Goal: Task Accomplishment & Management: Manage account settings

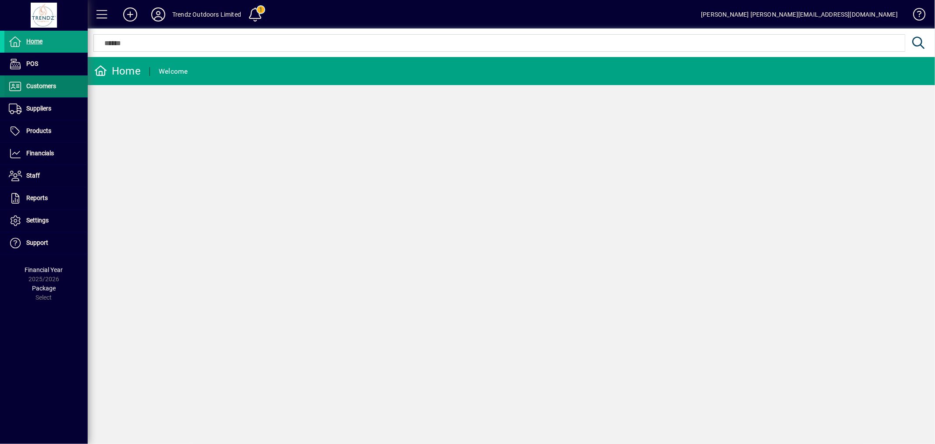
click at [62, 90] on span at bounding box center [45, 86] width 83 height 21
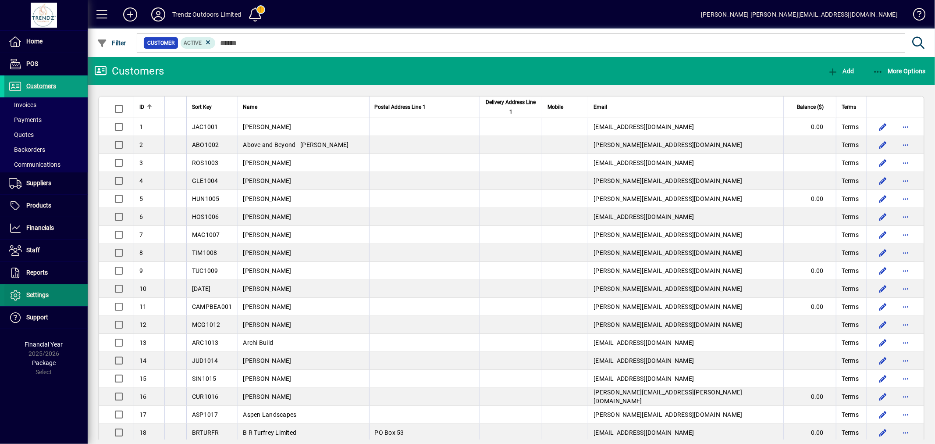
click at [36, 305] on span at bounding box center [45, 294] width 83 height 21
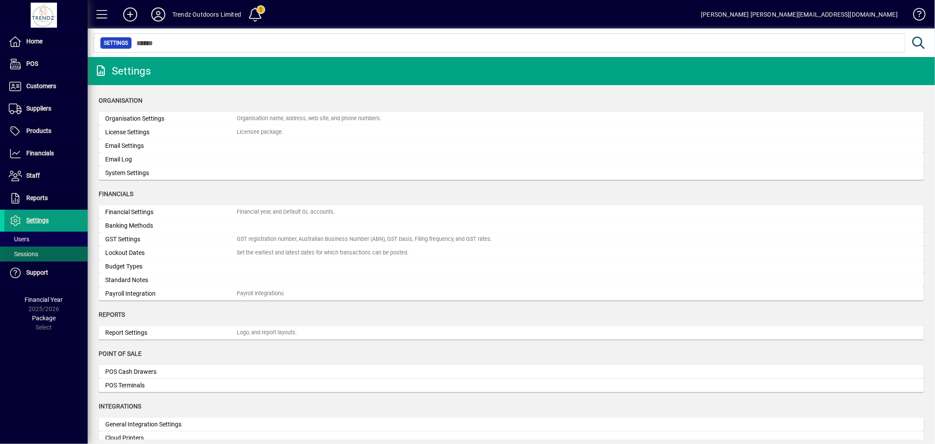
click at [44, 248] on span at bounding box center [45, 253] width 83 height 21
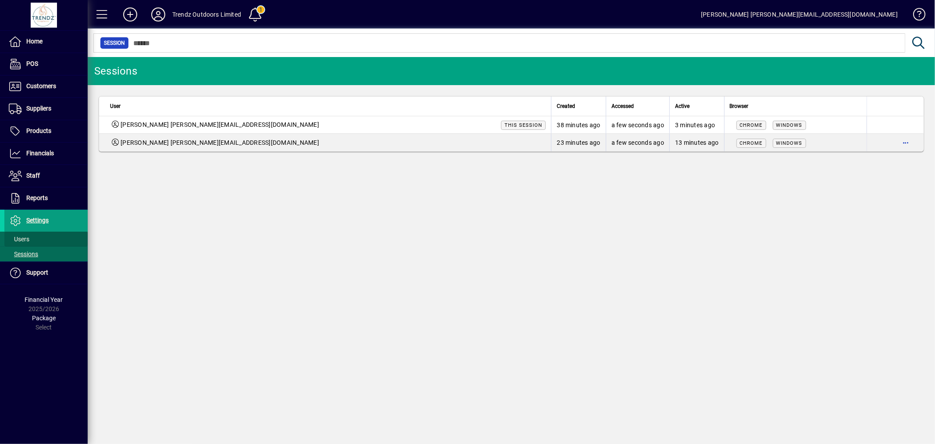
click at [25, 236] on span "Users" at bounding box center [19, 238] width 21 height 7
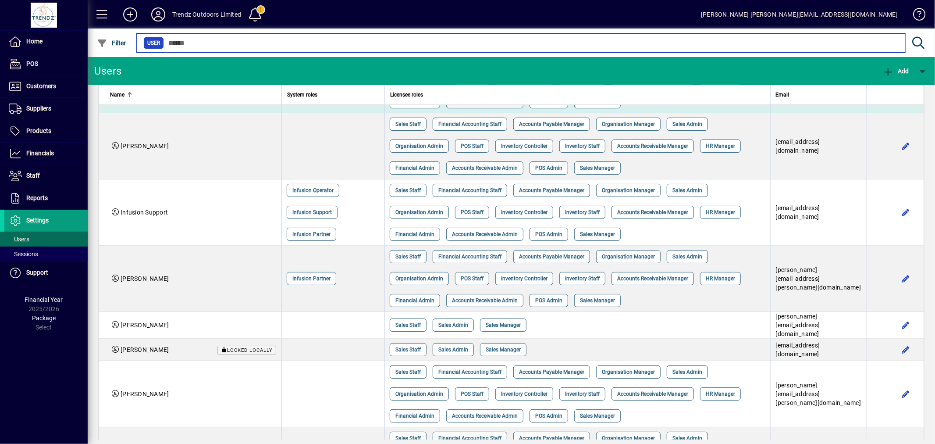
scroll to position [243, 0]
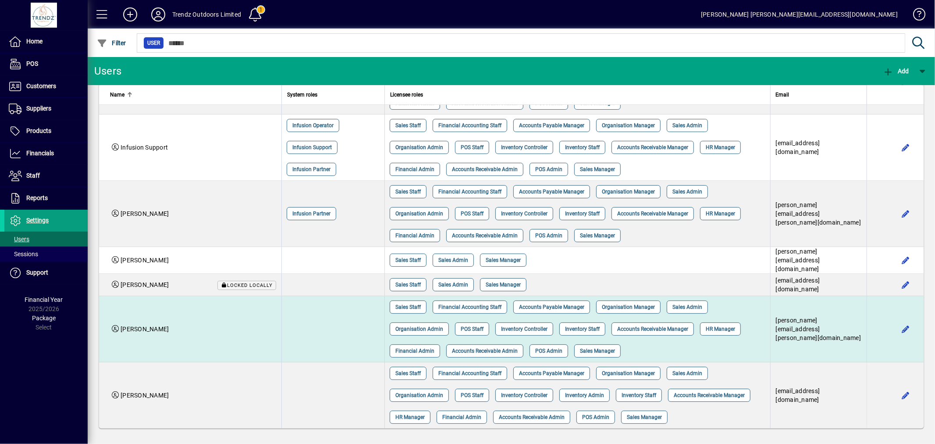
click at [332, 316] on td at bounding box center [332, 329] width 103 height 66
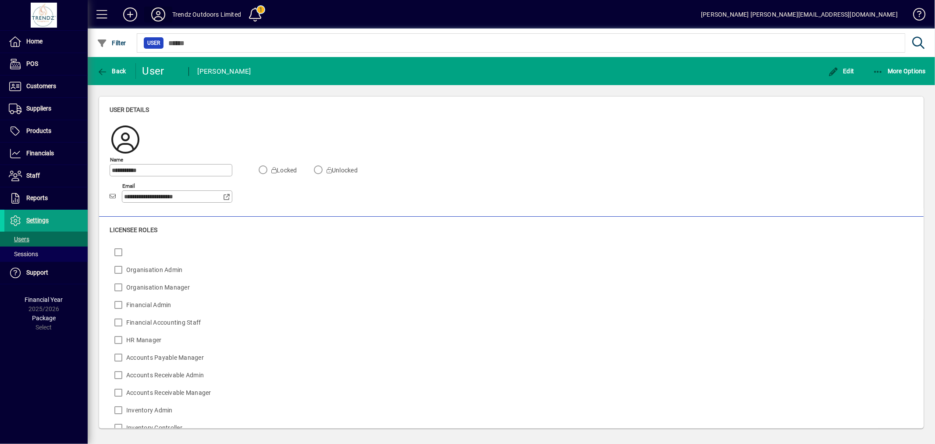
click at [152, 15] on icon at bounding box center [158, 14] width 18 height 14
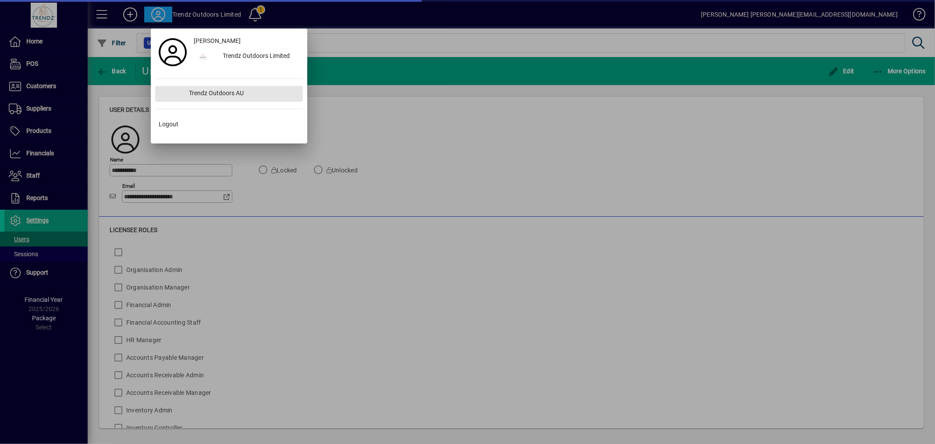
click at [192, 91] on div "Trendz Outdoors AU" at bounding box center [242, 94] width 121 height 16
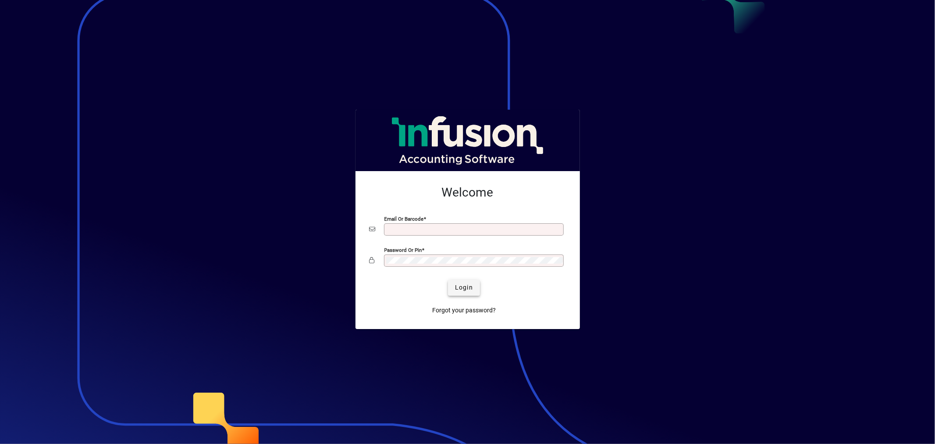
type input "**********"
click at [461, 292] on span "Login" at bounding box center [464, 287] width 18 height 9
